Goal: Communication & Community: Answer question/provide support

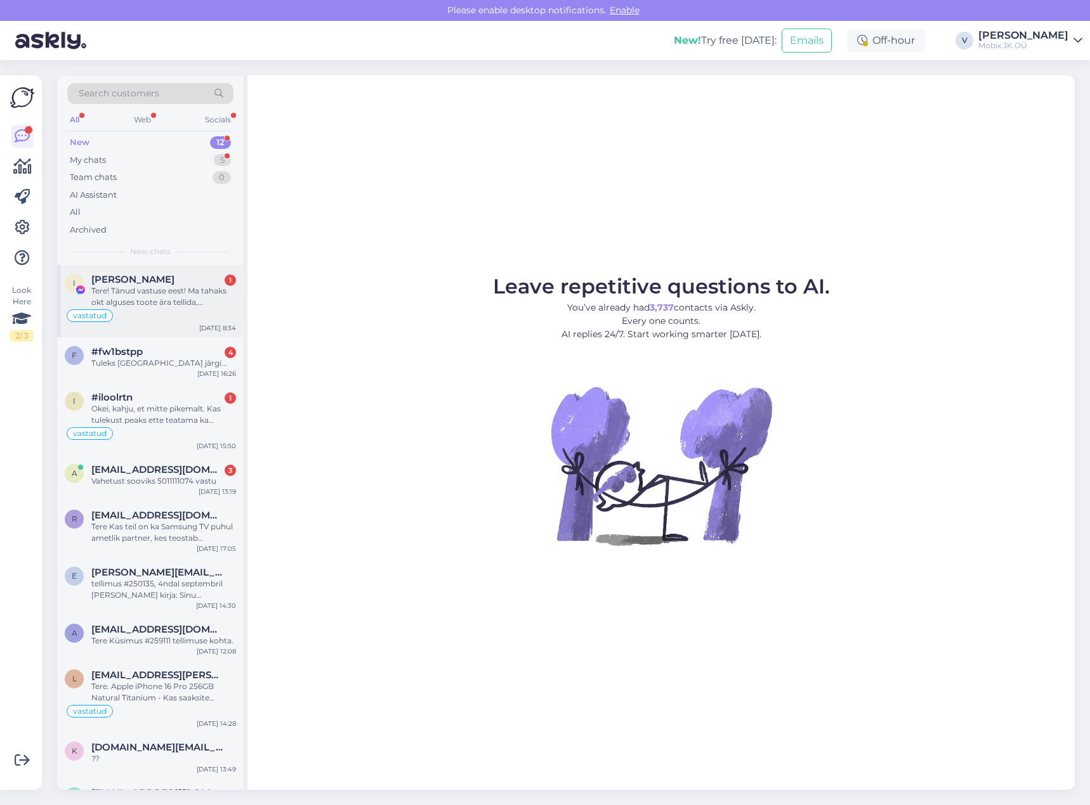
click at [181, 312] on div "vastatud" at bounding box center [150, 315] width 171 height 15
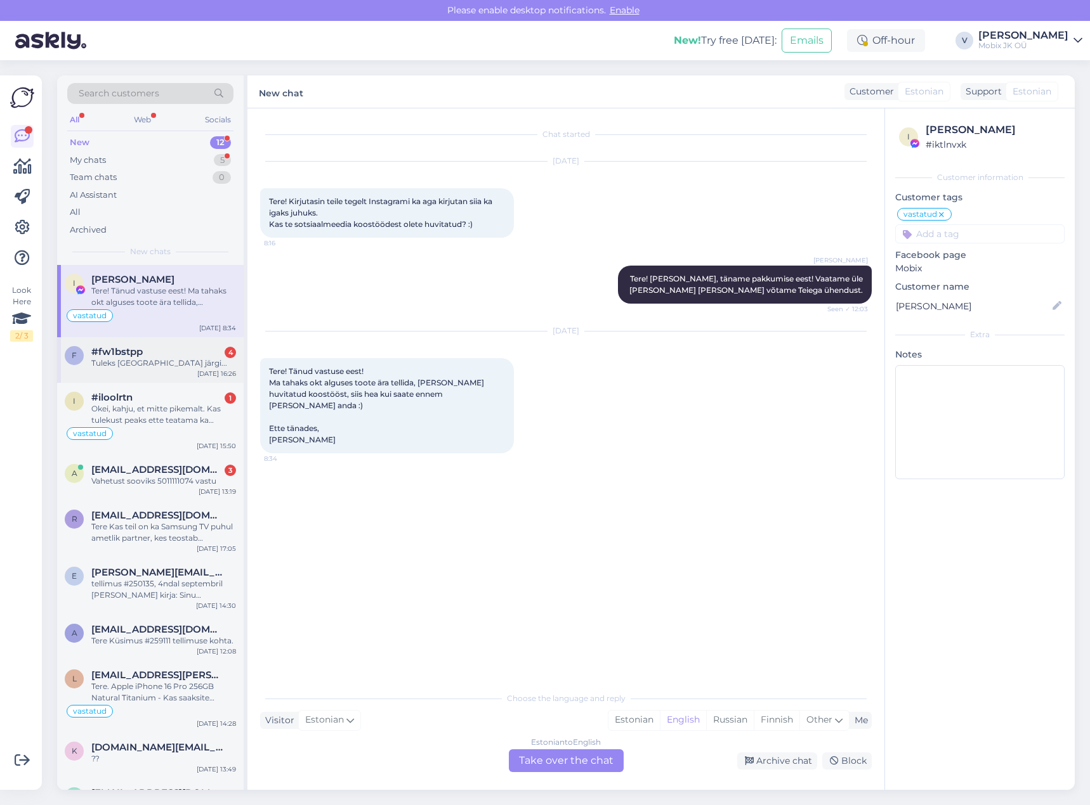
click at [205, 358] on div "Tuleks [GEOGRAPHIC_DATA] järgi..." at bounding box center [163, 363] width 145 height 11
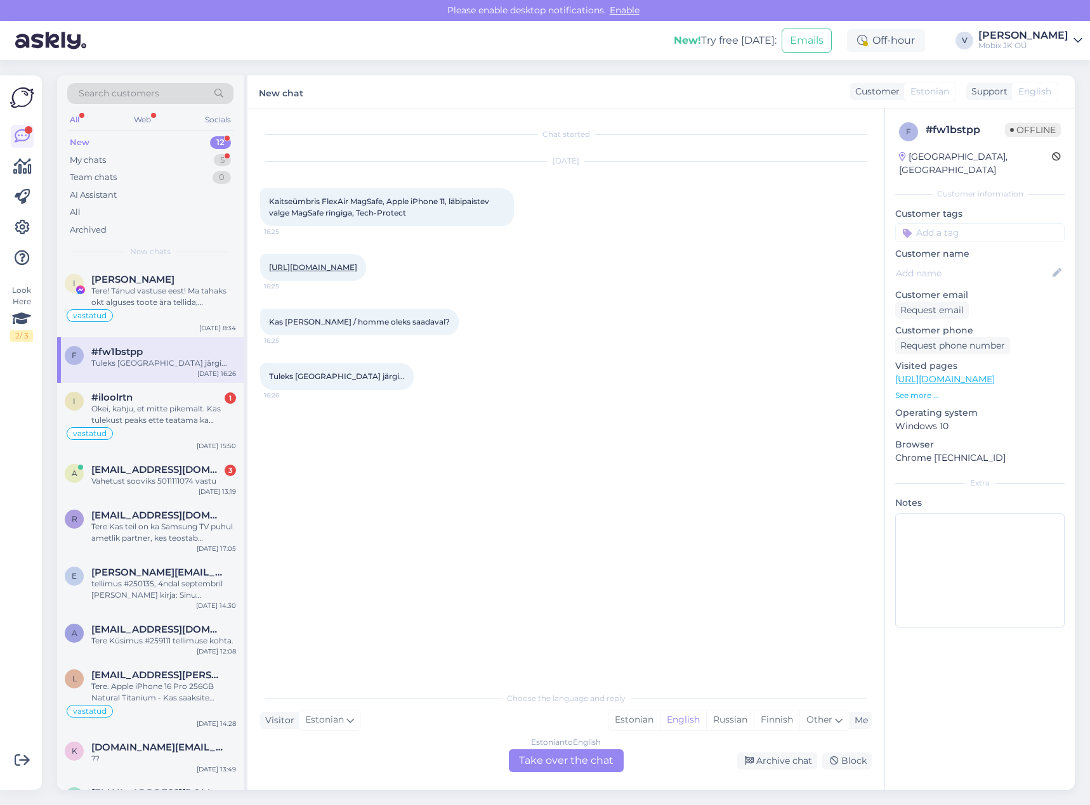
click at [366, 273] on div "[URL][DOMAIN_NAME] 16:25" at bounding box center [313, 267] width 106 height 27
click at [357, 264] on link "[URL][DOMAIN_NAME]" at bounding box center [313, 268] width 88 height 10
click at [644, 715] on div "Estonian" at bounding box center [633, 720] width 51 height 19
click at [609, 749] on div "Choose the language and reply Visitor Estonian Me Estonian English Russian Finn…" at bounding box center [565, 729] width 611 height 87
click at [606, 753] on div "Estonian to Estonian Take over the chat" at bounding box center [566, 761] width 115 height 23
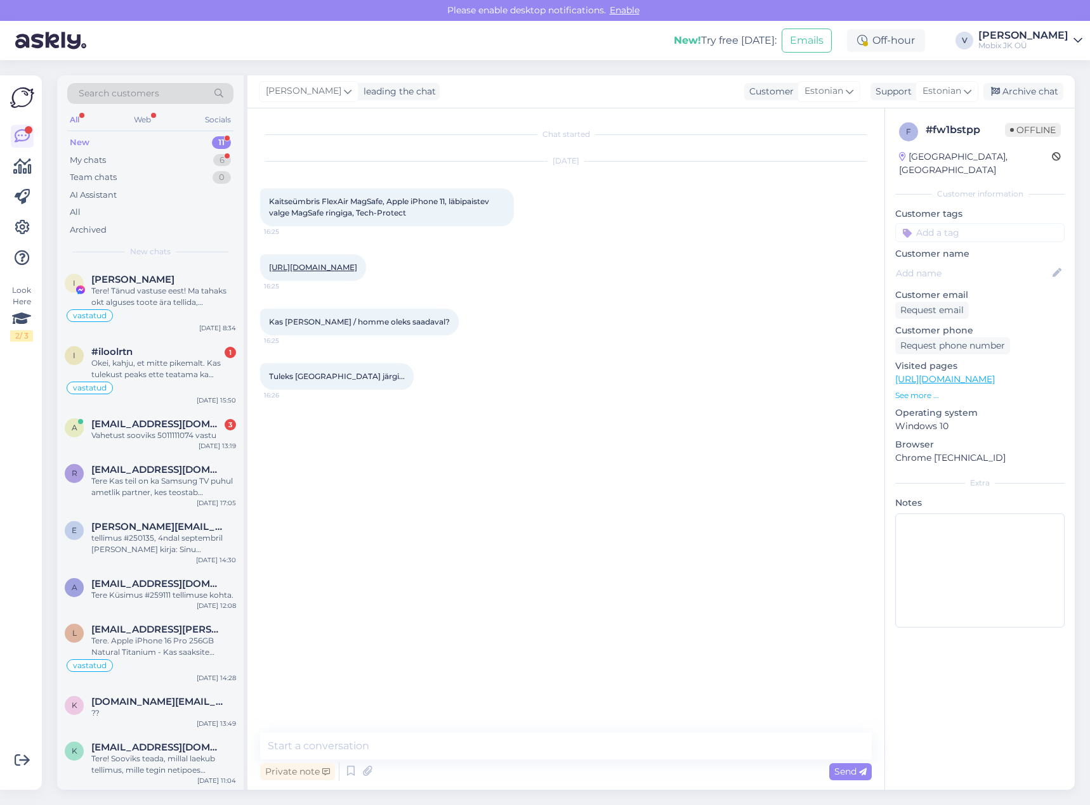
click at [607, 751] on textarea at bounding box center [565, 746] width 611 height 27
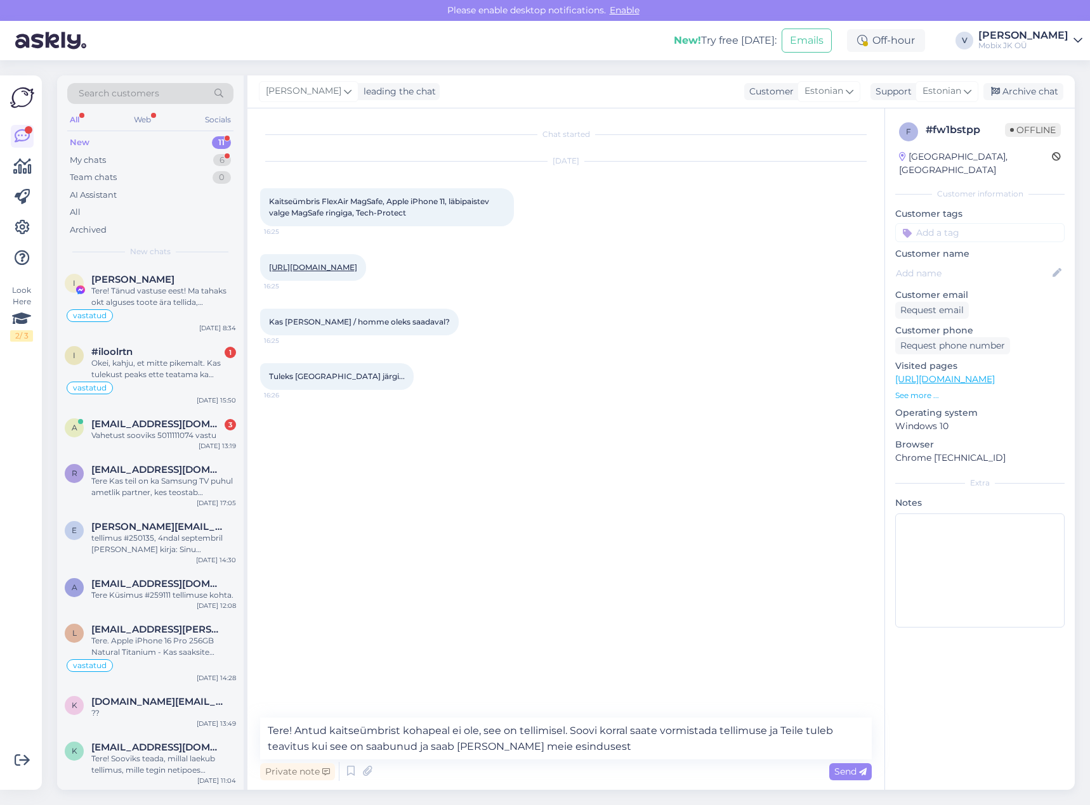
type textarea "Tere! Antud kaitseümbrist kohapeal ei ole, see on tellimisel. Soovi korral saat…"
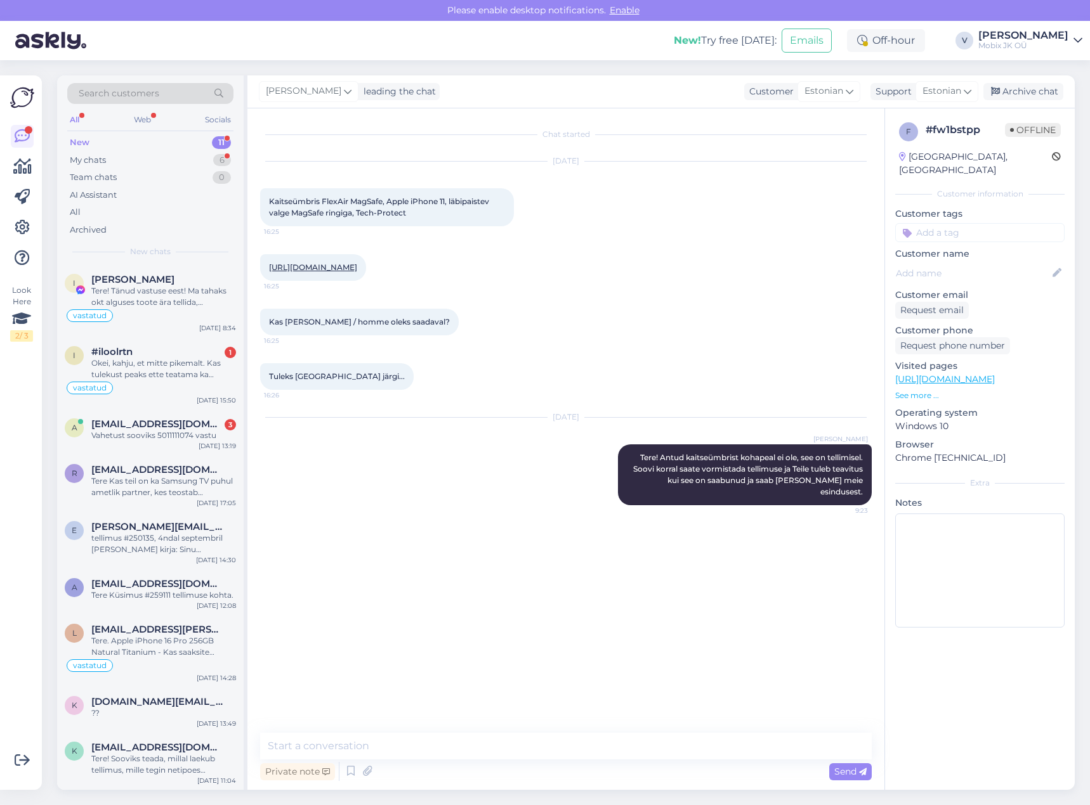
click at [993, 223] on input at bounding box center [979, 232] width 169 height 19
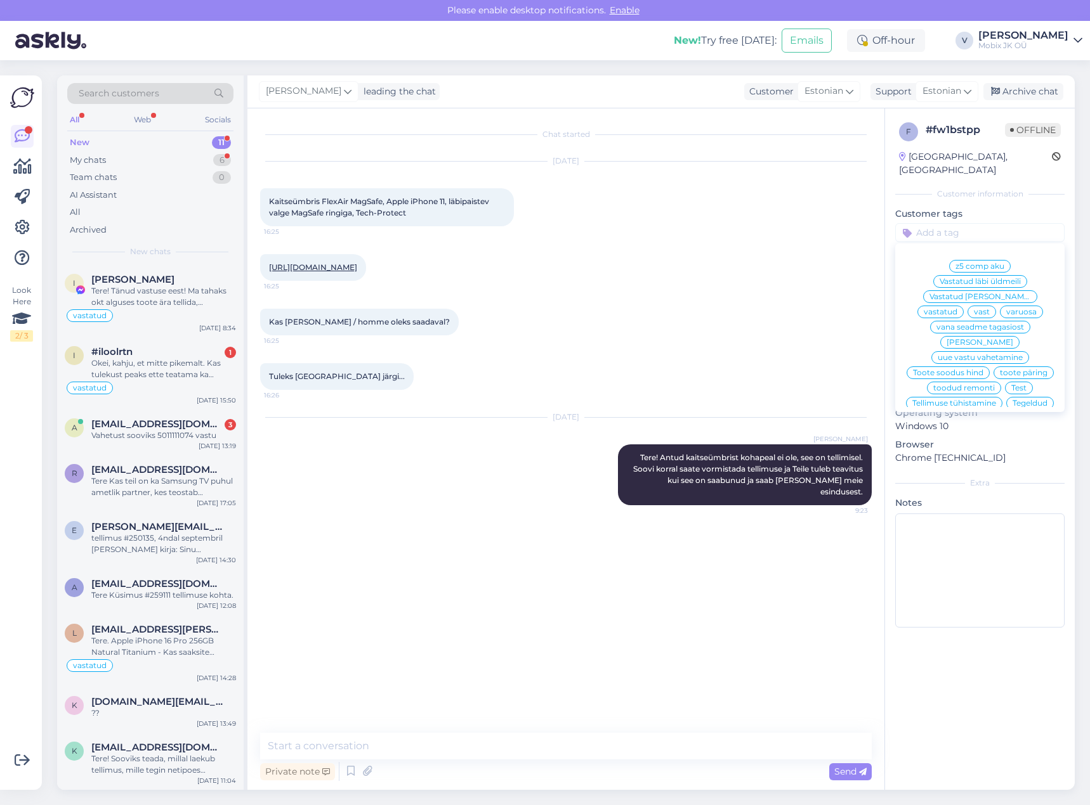
click at [957, 308] on span "vastatud" at bounding box center [940, 312] width 34 height 8
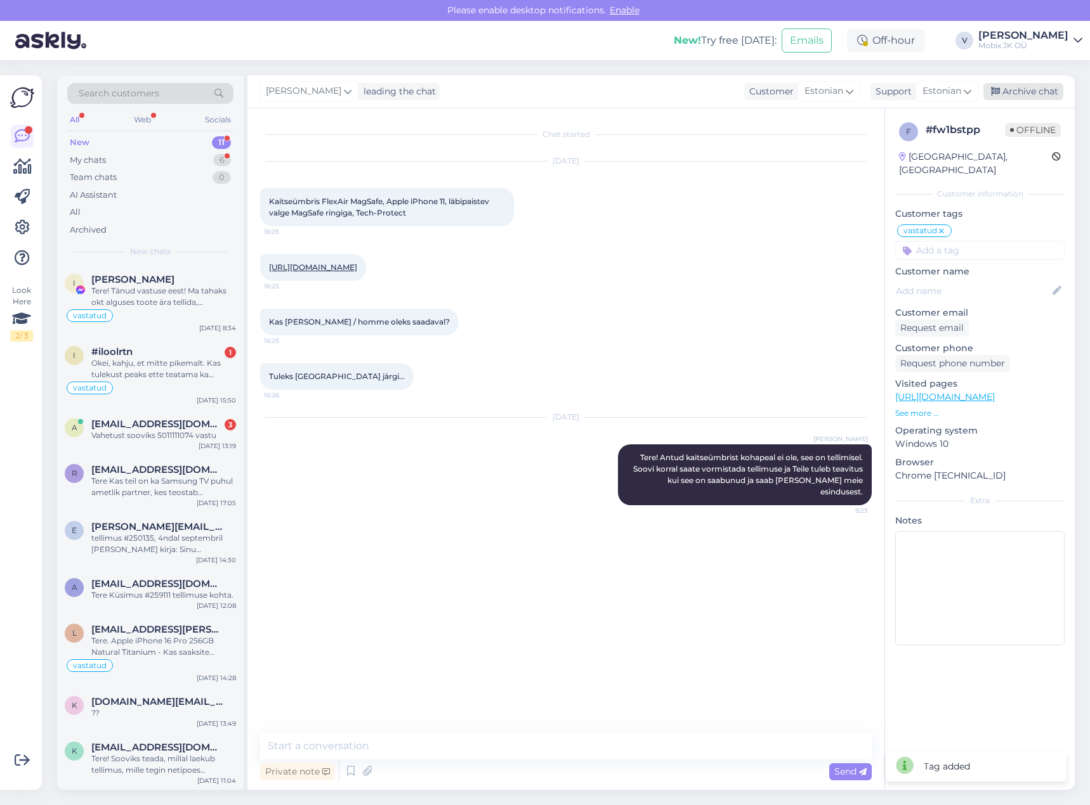
click at [1022, 91] on div "Archive chat" at bounding box center [1023, 91] width 80 height 17
